Goal: Task Accomplishment & Management: Manage account settings

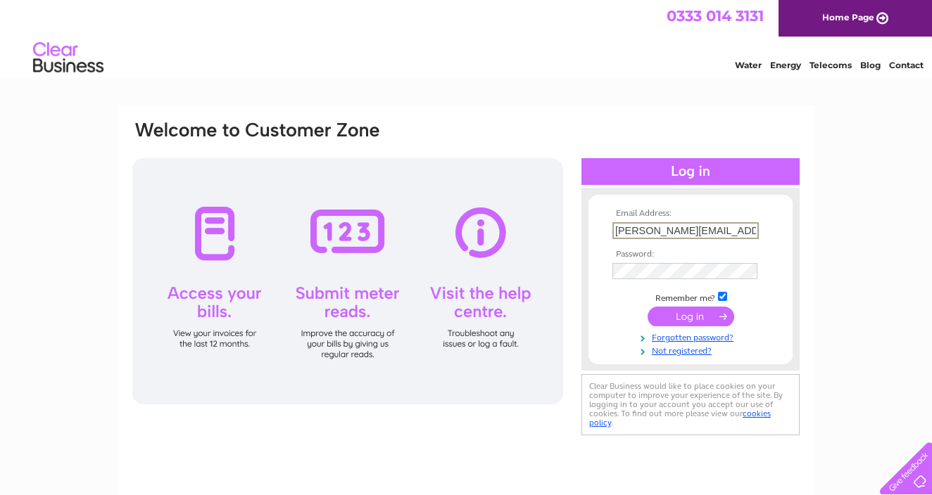
type input "haynes-tom@hotmail.com"
click at [690, 315] on input "submit" at bounding box center [690, 317] width 87 height 20
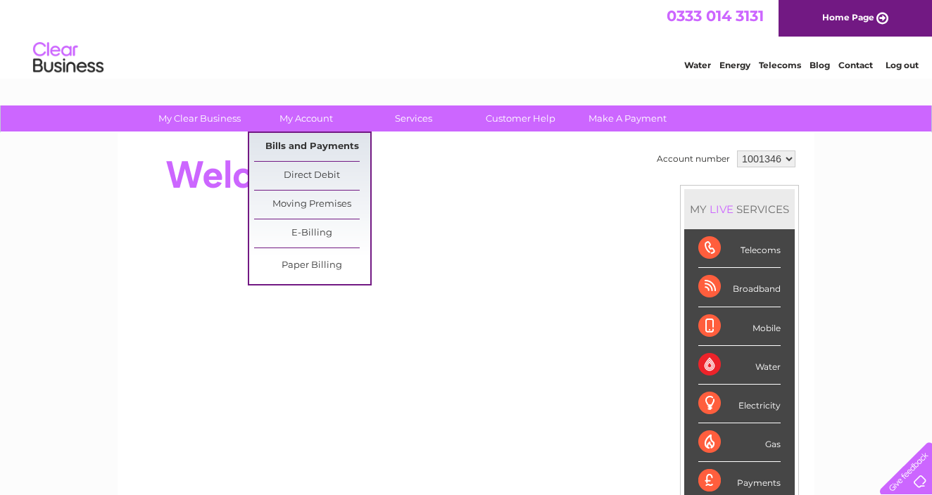
click at [303, 139] on link "Bills and Payments" at bounding box center [312, 147] width 116 height 28
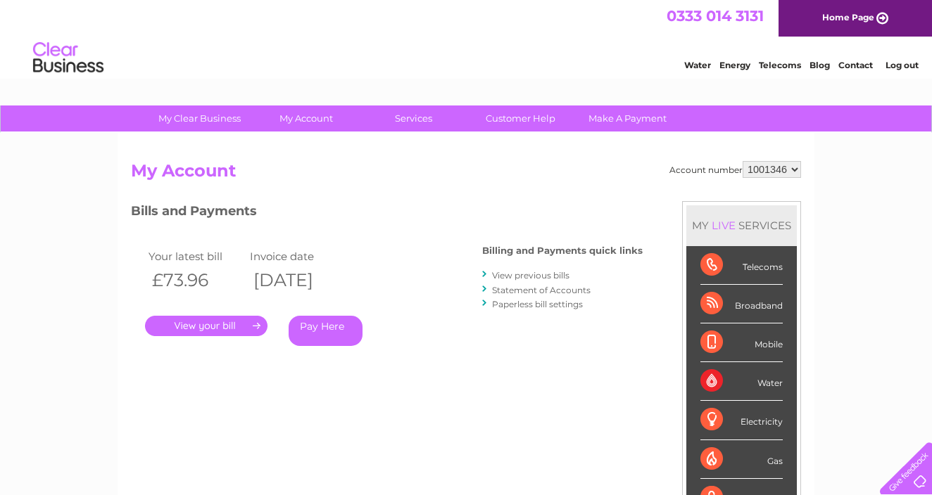
click at [517, 277] on link "View previous bills" at bounding box center [530, 275] width 77 height 11
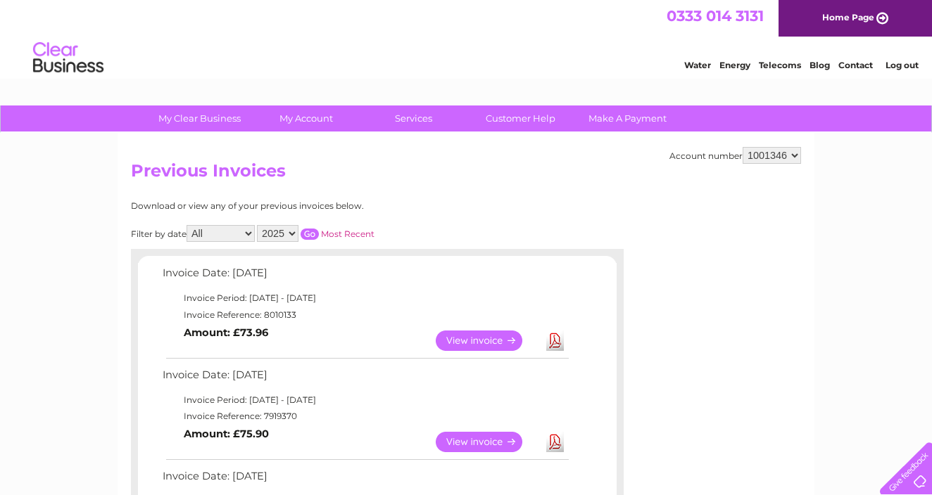
click at [477, 340] on link "View" at bounding box center [487, 341] width 103 height 20
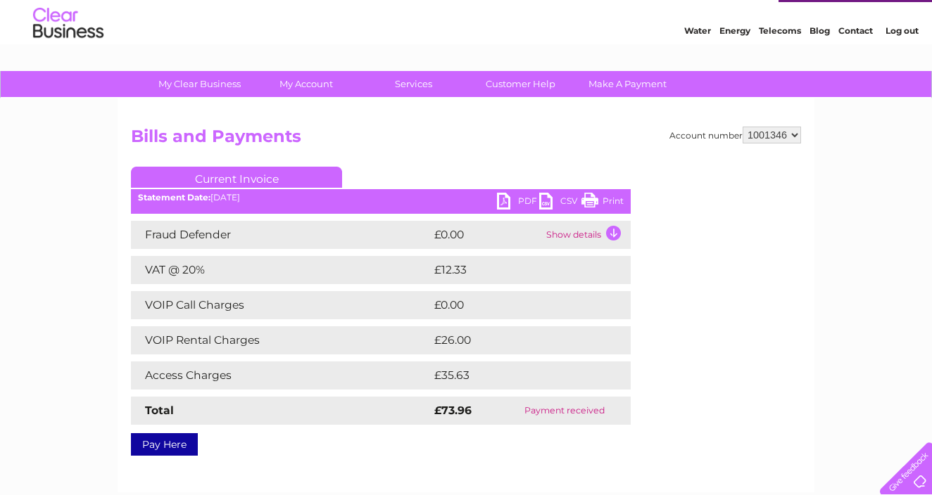
scroll to position [37, 0]
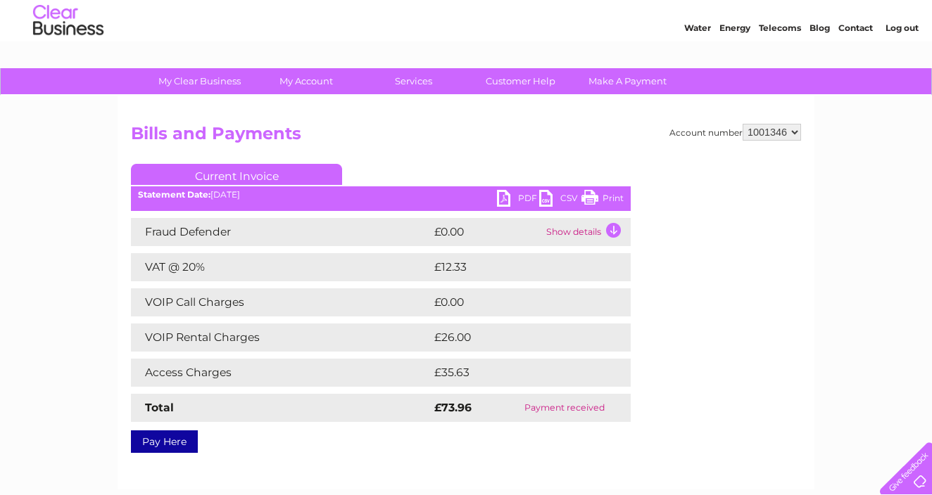
click at [519, 194] on link "PDF" at bounding box center [518, 200] width 42 height 20
